Goal: Find specific page/section: Find specific page/section

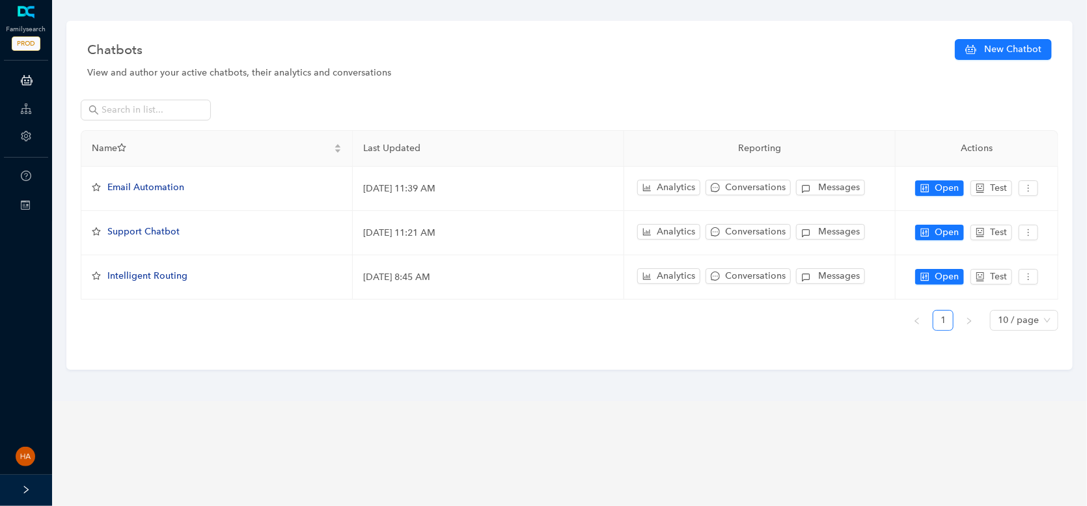
click at [31, 113] on icon at bounding box center [26, 109] width 10 height 26
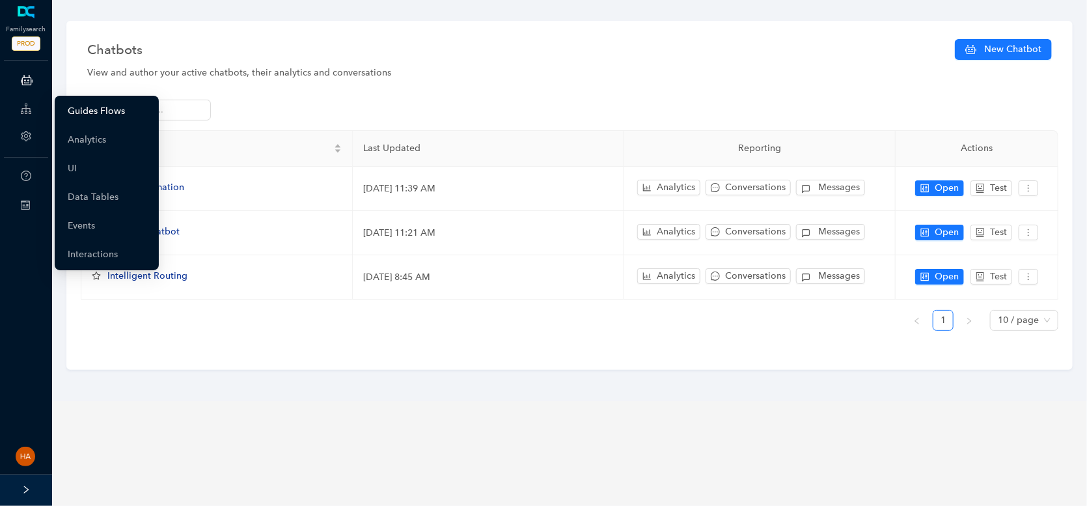
click at [84, 110] on link "Guides Flows" at bounding box center [96, 111] width 57 height 26
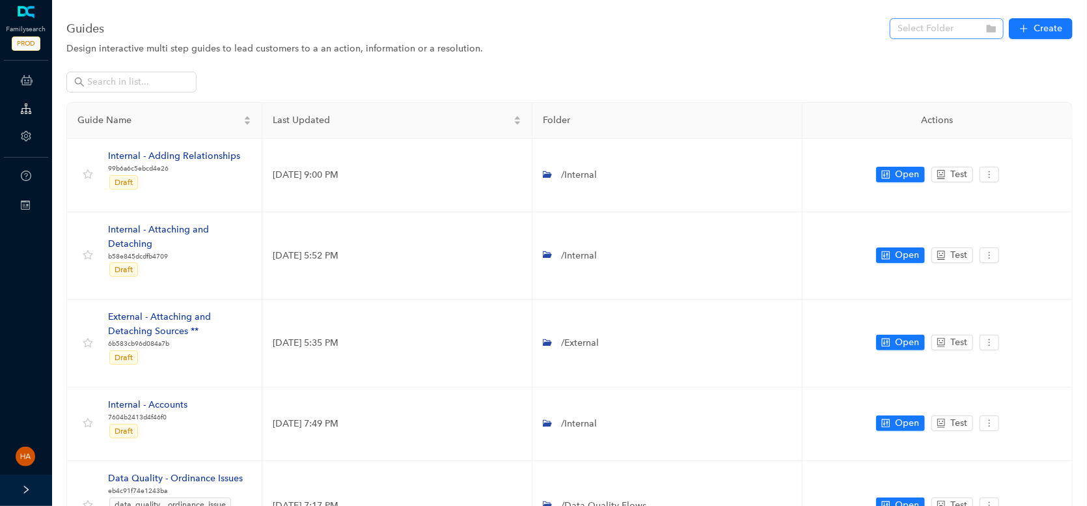
click at [943, 29] on input "search" at bounding box center [943, 29] width 90 height 20
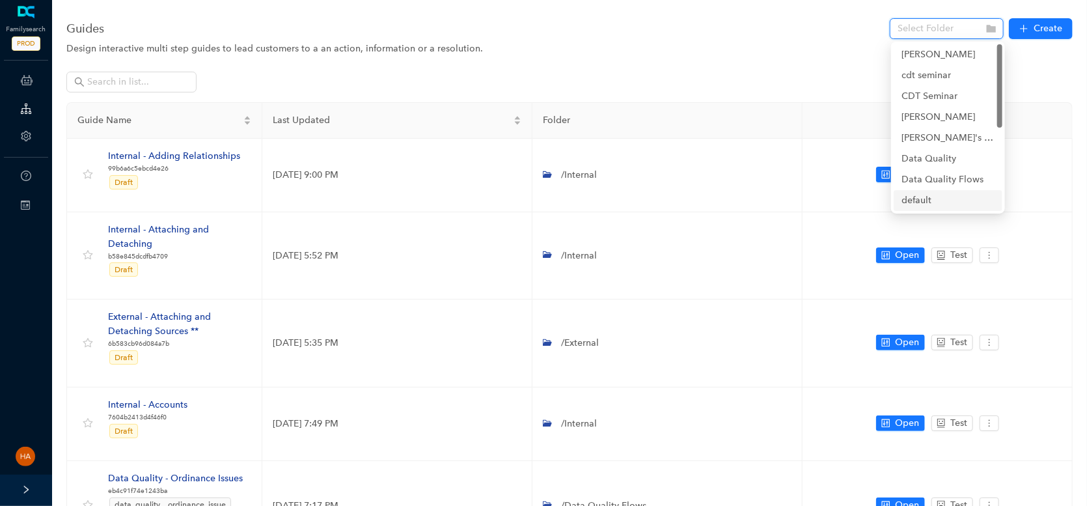
click at [920, 199] on div "default" at bounding box center [947, 200] width 93 height 14
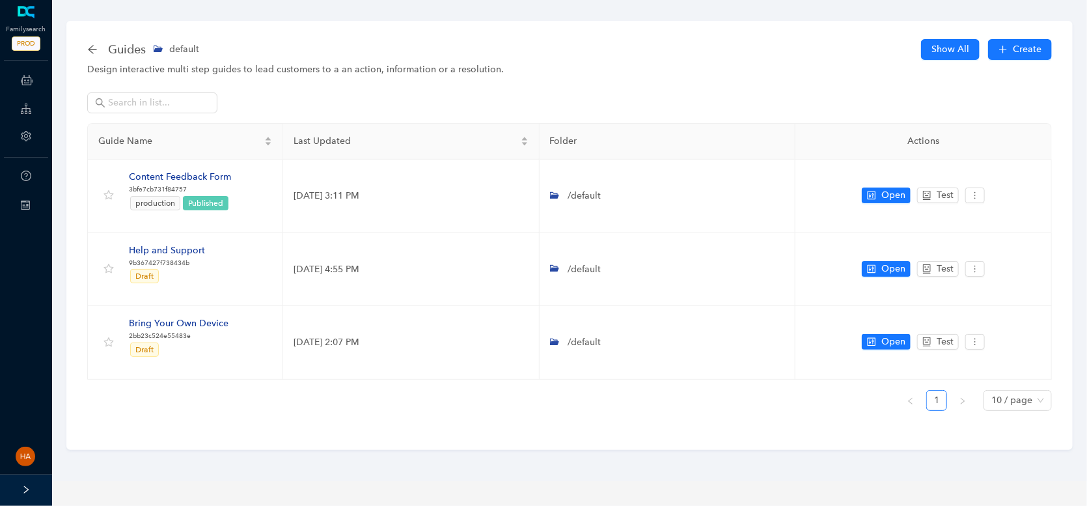
click at [115, 45] on span "Guides" at bounding box center [127, 49] width 38 height 21
click at [98, 50] on div "Guides default" at bounding box center [147, 49] width 120 height 21
click at [94, 50] on icon "arrow-left" at bounding box center [92, 49] width 10 height 10
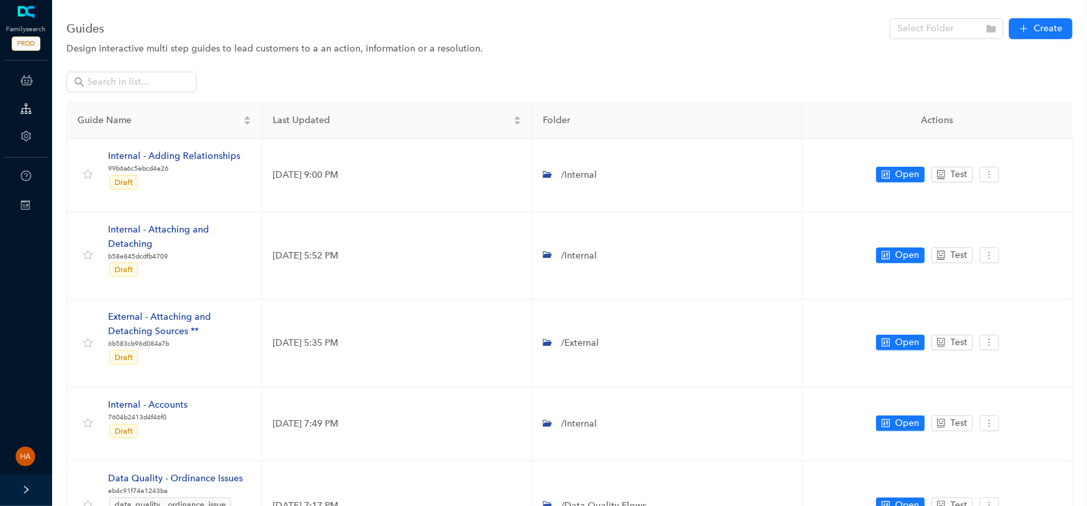
click at [930, 28] on input "search" at bounding box center [943, 29] width 90 height 20
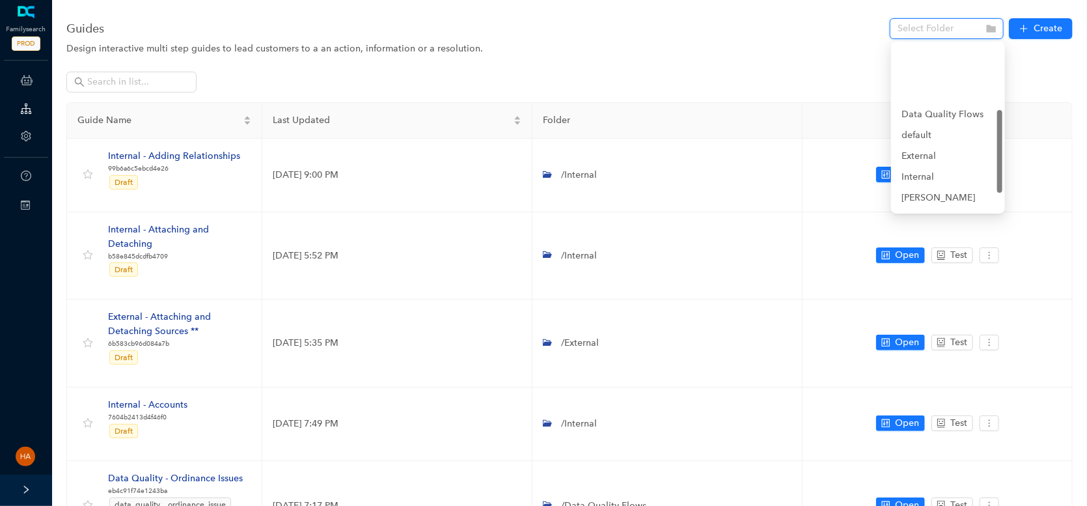
scroll to position [130, 0]
click at [929, 108] on div "Internal" at bounding box center [947, 112] width 93 height 14
